Goal: Navigation & Orientation: Find specific page/section

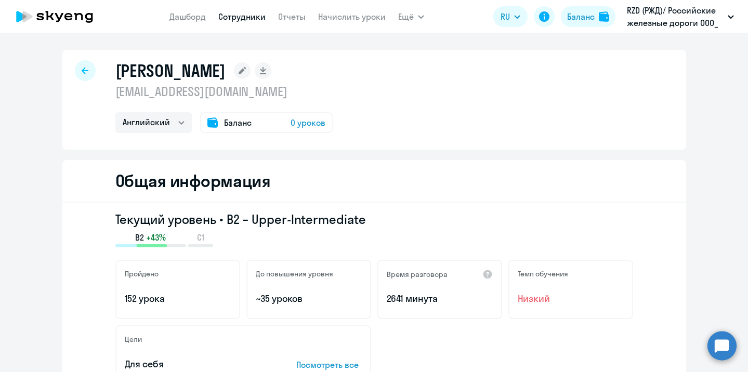
select select "english"
click at [188, 18] on link "Дашборд" at bounding box center [188, 16] width 36 height 10
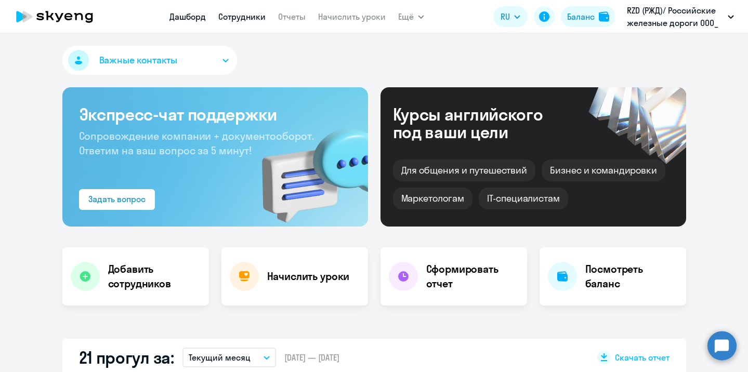
click at [238, 15] on link "Сотрудники" at bounding box center [241, 16] width 47 height 10
select select "30"
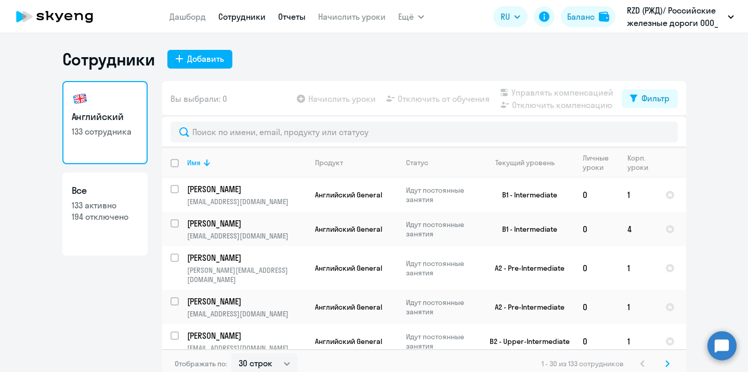
click at [288, 18] on link "Отчеты" at bounding box center [292, 16] width 28 height 10
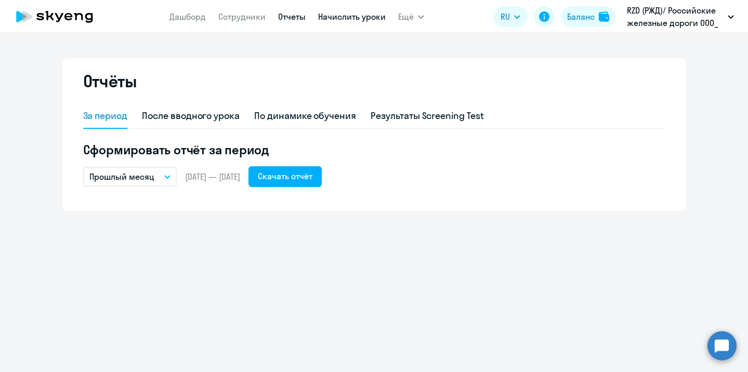
click at [342, 17] on link "Начислить уроки" at bounding box center [352, 16] width 68 height 10
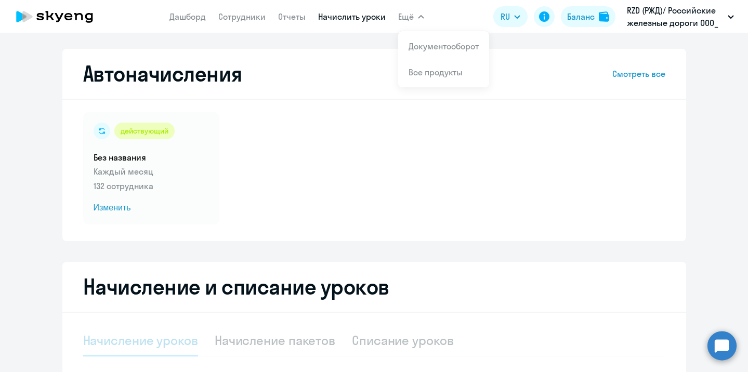
select select "10"
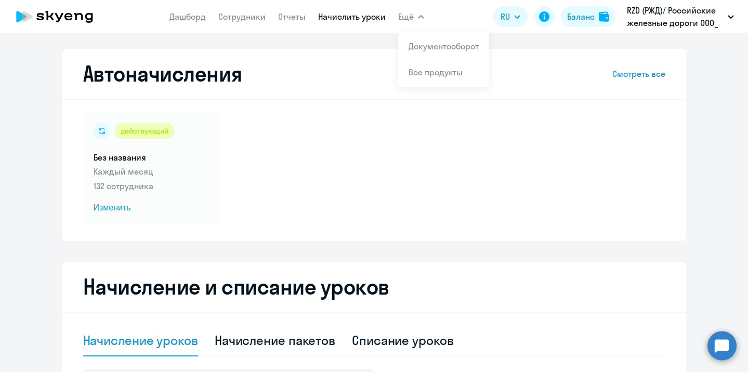
click at [406, 17] on span "Ещё" at bounding box center [406, 16] width 16 height 12
